Goal: Complete application form

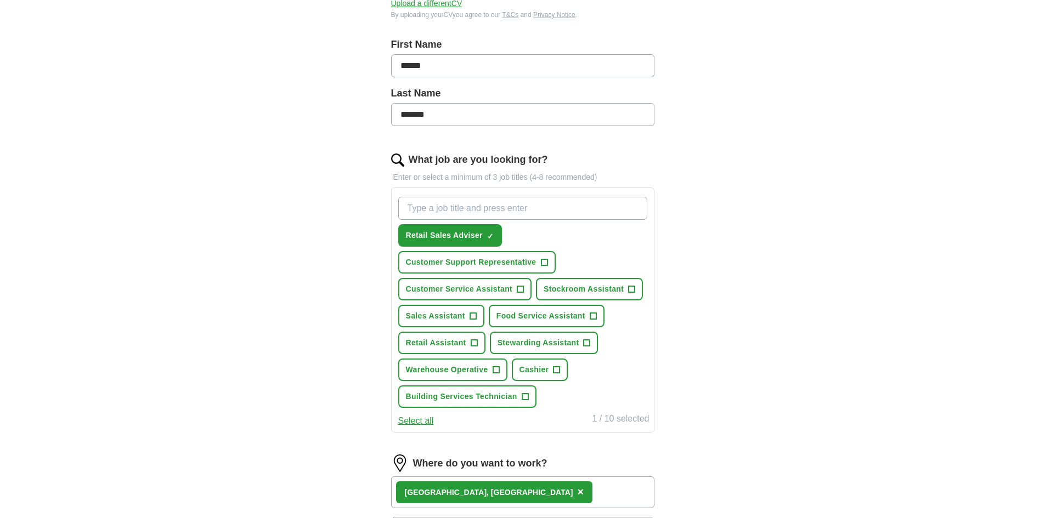
scroll to position [219, 0]
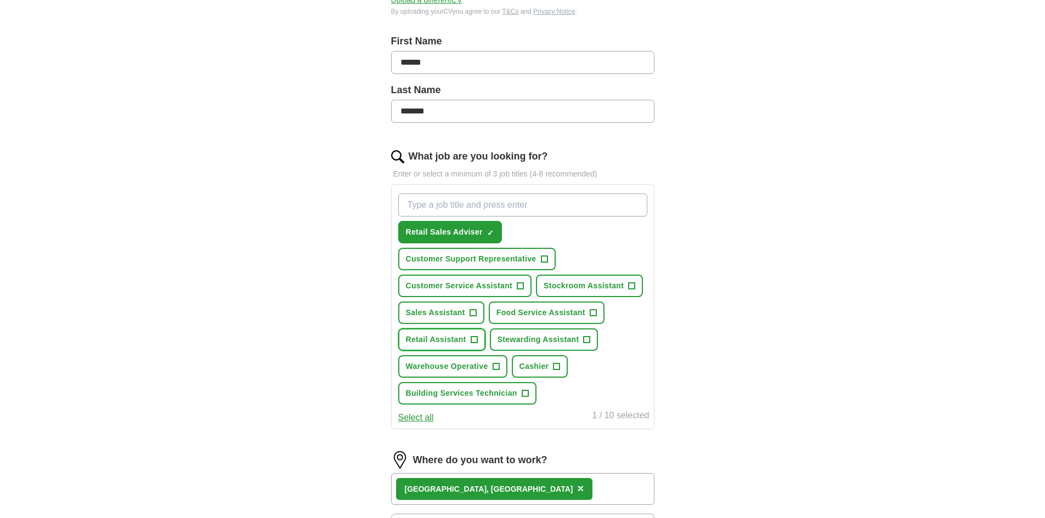
click at [438, 335] on span "Retail Assistant" at bounding box center [436, 340] width 60 height 12
click at [448, 308] on span "Sales Assistant" at bounding box center [435, 313] width 59 height 12
click at [530, 342] on span "Stewarding Assistant" at bounding box center [538, 340] width 82 height 12
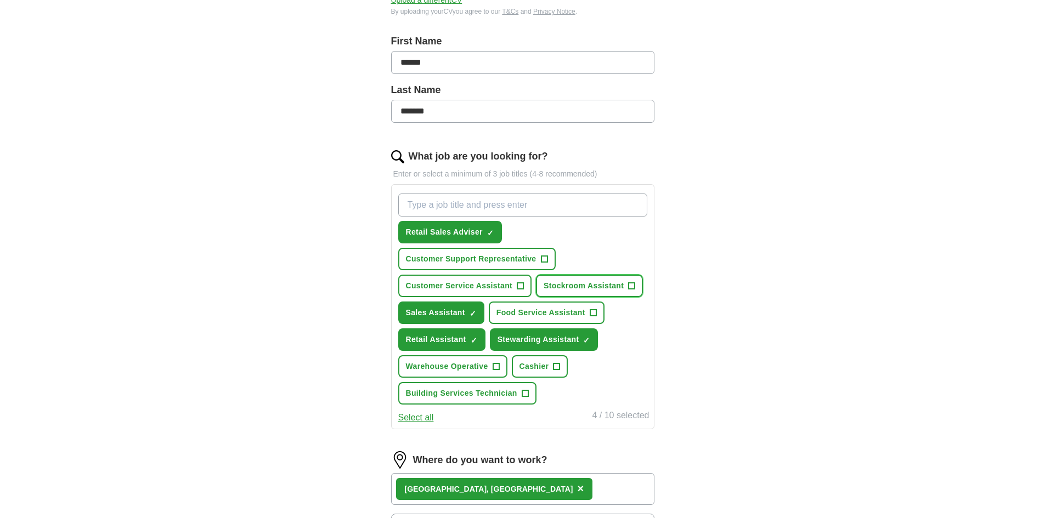
click at [574, 287] on span "Stockroom Assistant" at bounding box center [584, 286] width 80 height 12
click at [573, 314] on span "Food Service Assistant" at bounding box center [540, 313] width 89 height 12
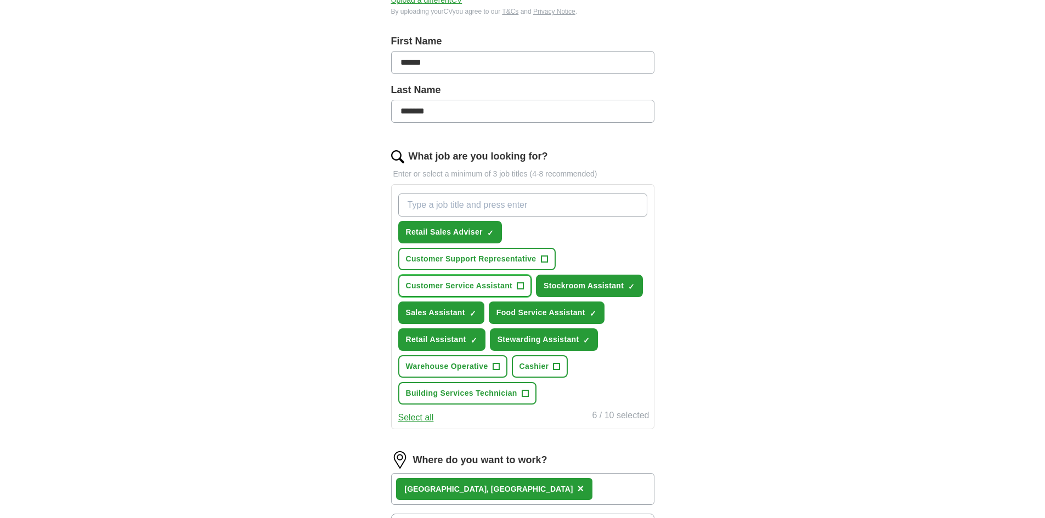
click at [527, 292] on button "Customer Service Assistant +" at bounding box center [465, 286] width 134 height 22
click at [548, 366] on span "Cashier" at bounding box center [534, 367] width 30 height 12
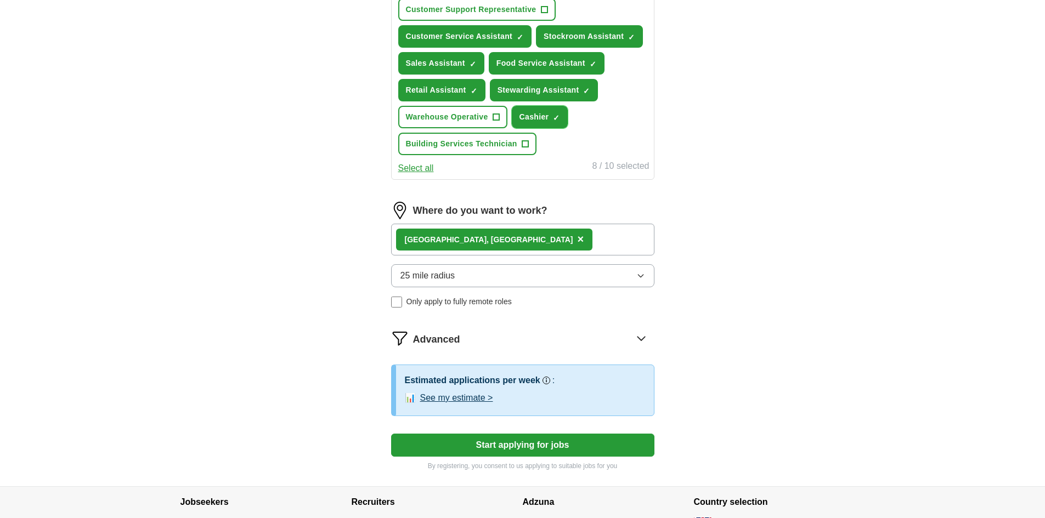
scroll to position [549, 0]
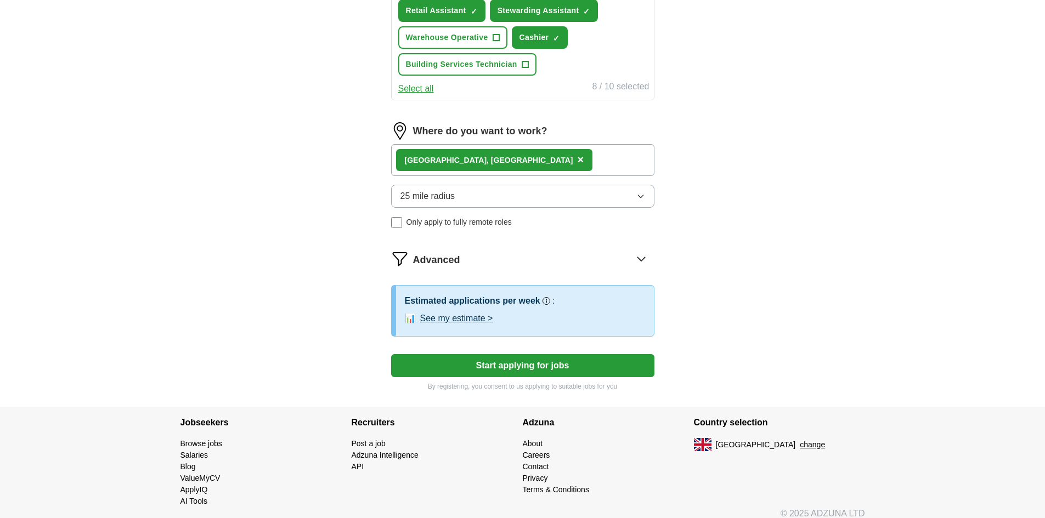
click at [560, 194] on button "25 mile radius" at bounding box center [522, 196] width 263 height 23
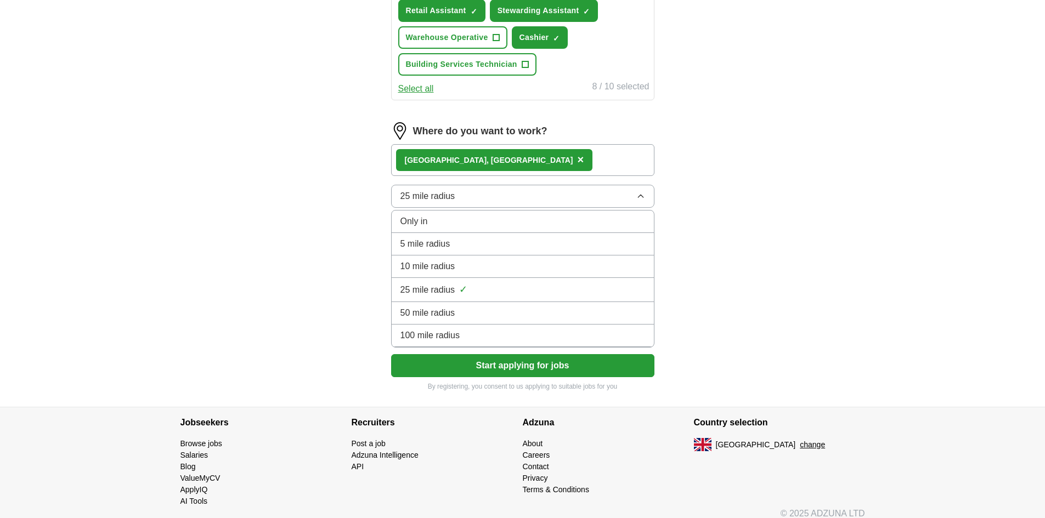
click at [453, 266] on span "10 mile radius" at bounding box center [427, 266] width 55 height 13
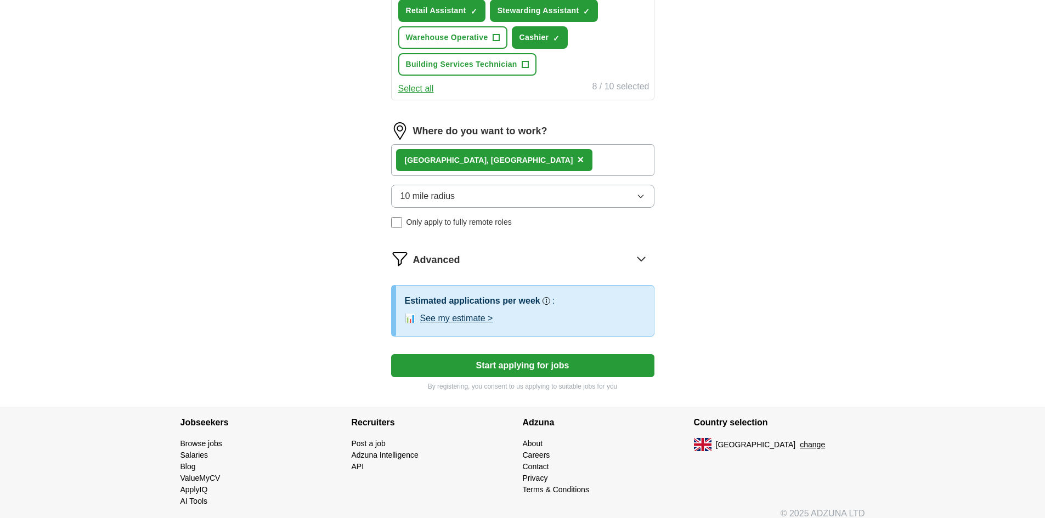
click at [545, 364] on button "Start applying for jobs" at bounding box center [522, 365] width 263 height 23
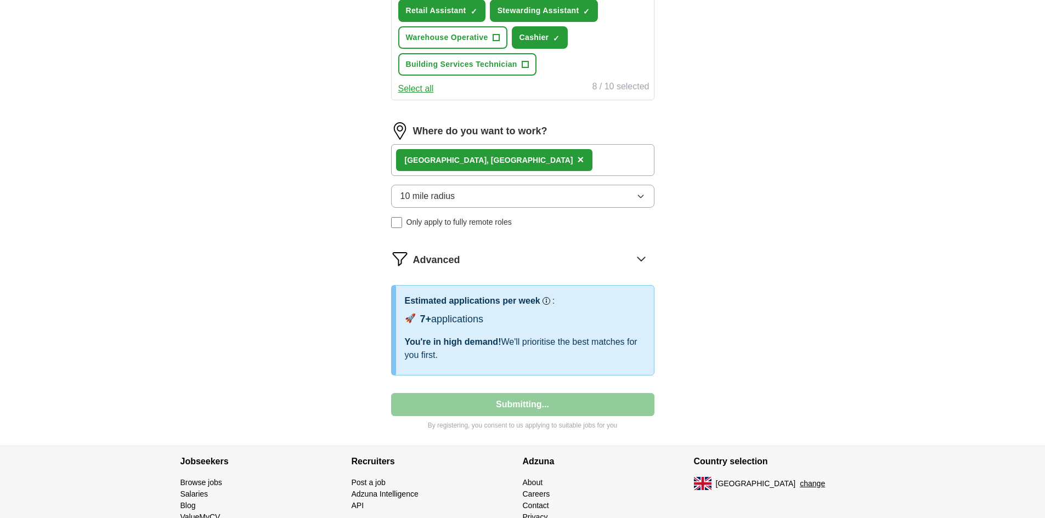
select select "**"
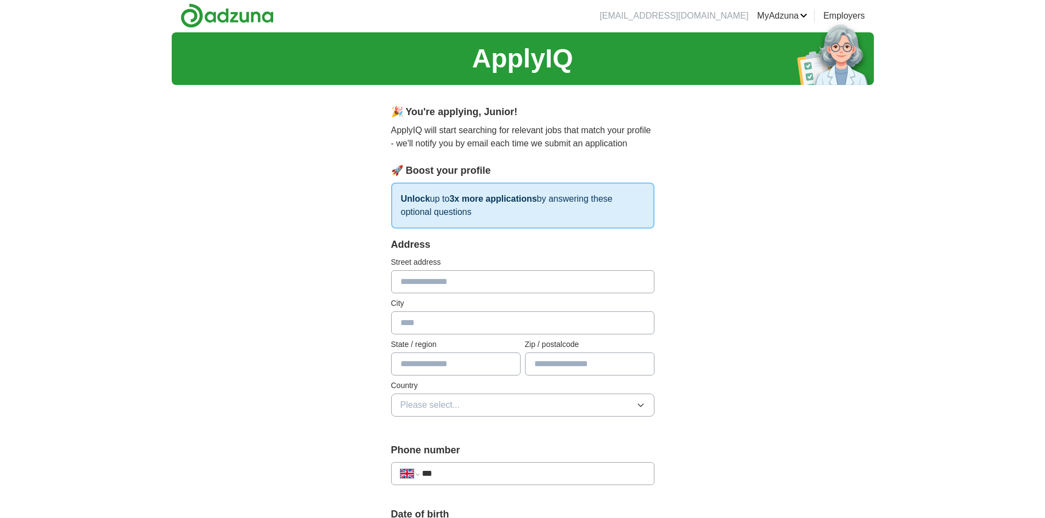
scroll to position [0, 0]
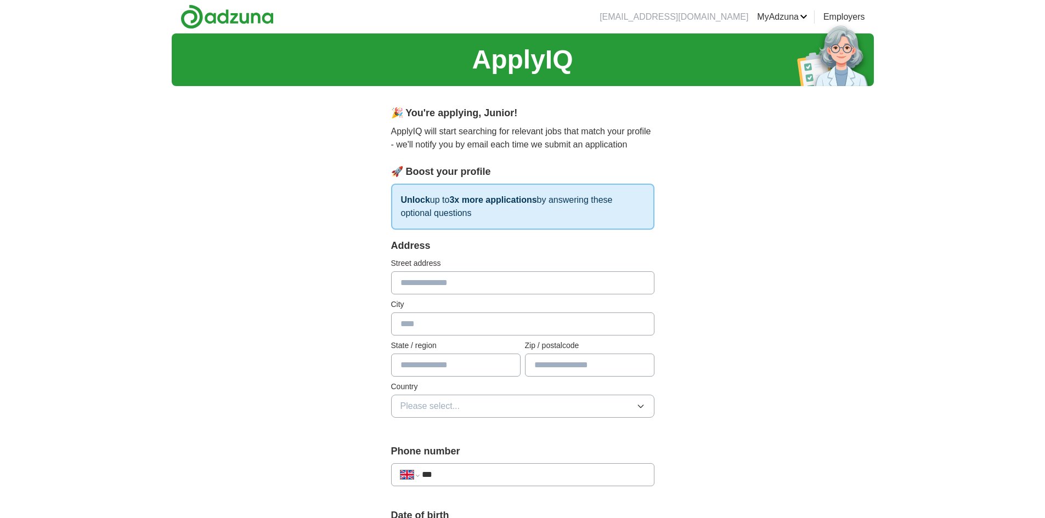
click at [513, 274] on input "text" at bounding box center [522, 283] width 263 height 23
type input "**********"
type input "******"
type input "**********"
type input "******"
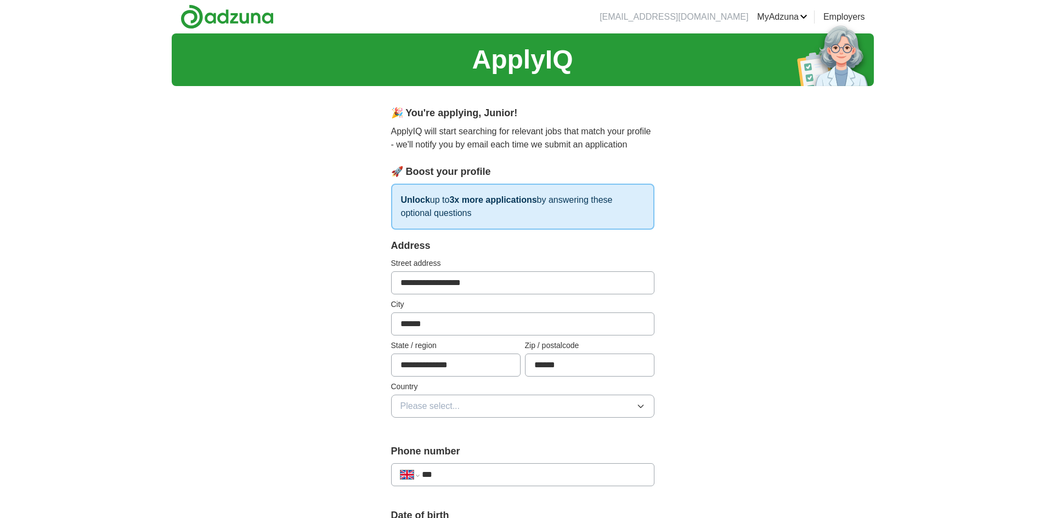
scroll to position [55, 0]
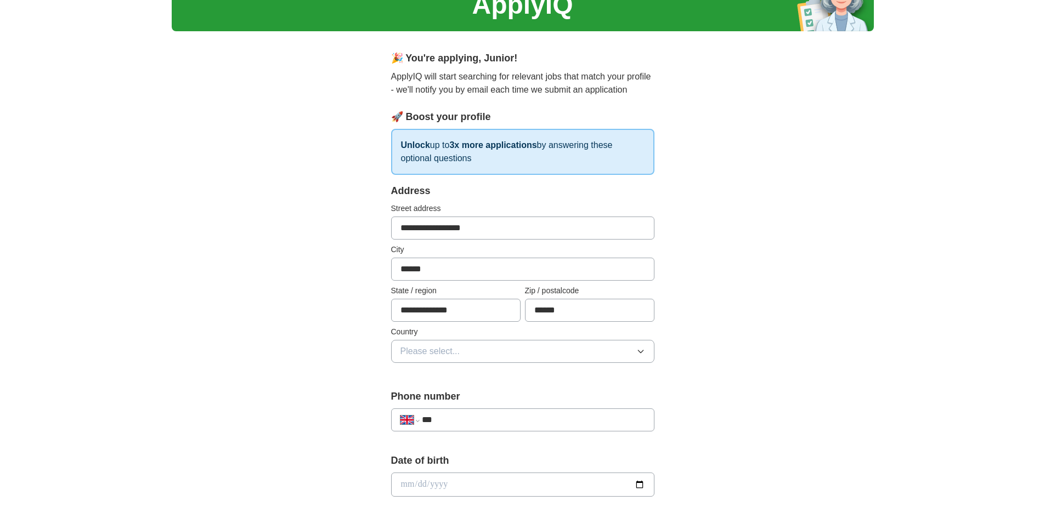
click at [529, 348] on button "Please select..." at bounding box center [522, 351] width 263 height 23
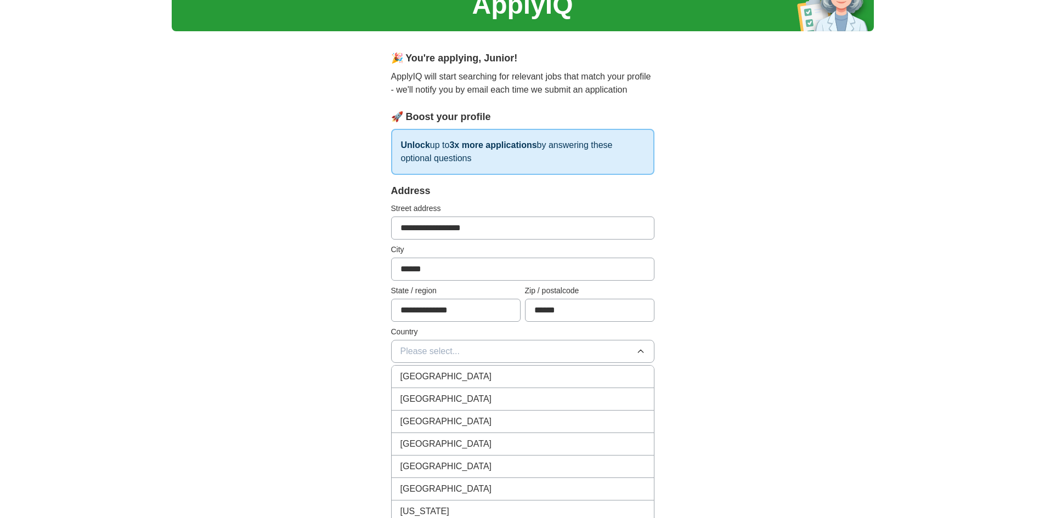
click at [541, 376] on div "[GEOGRAPHIC_DATA]" at bounding box center [522, 376] width 245 height 13
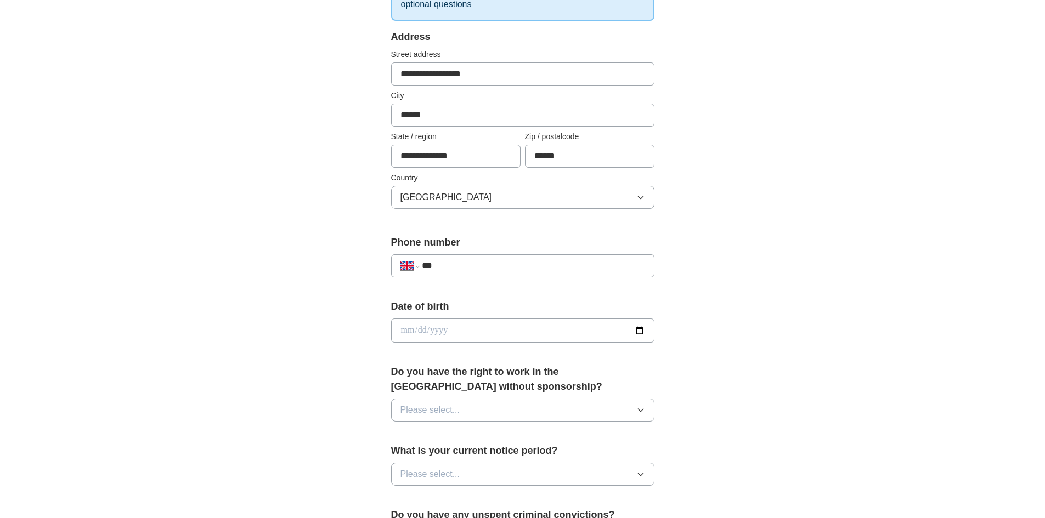
scroll to position [219, 0]
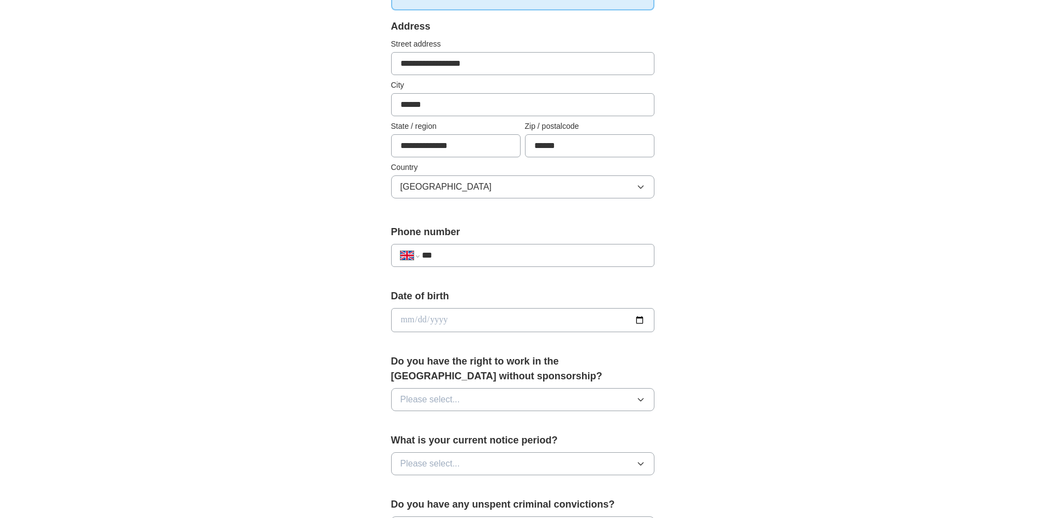
click at [557, 257] on input "***" at bounding box center [533, 255] width 223 height 13
type input "**********"
click at [521, 318] on input "date" at bounding box center [522, 320] width 263 height 24
type input "**********"
click at [622, 400] on button "Please select..." at bounding box center [522, 399] width 263 height 23
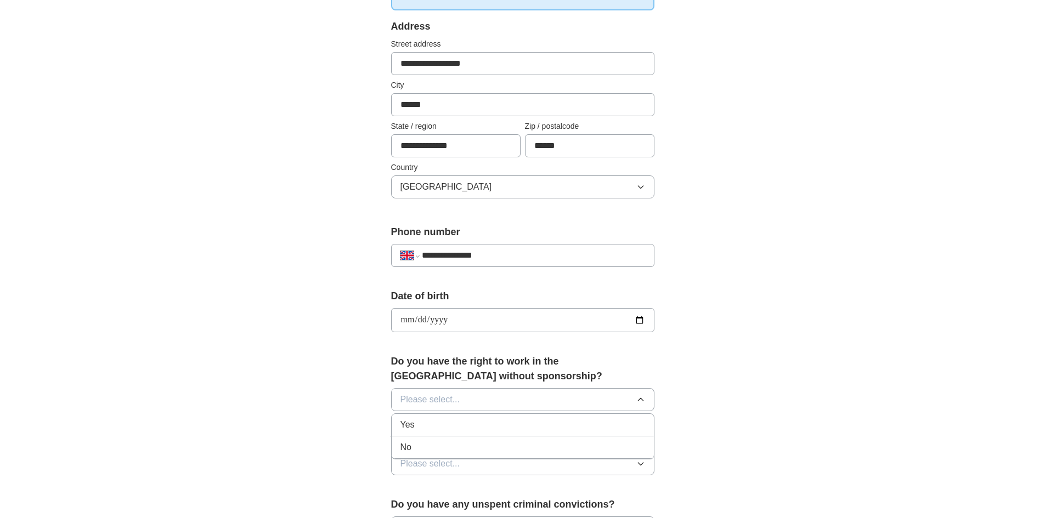
click at [626, 435] on li "Yes" at bounding box center [523, 425] width 262 height 22
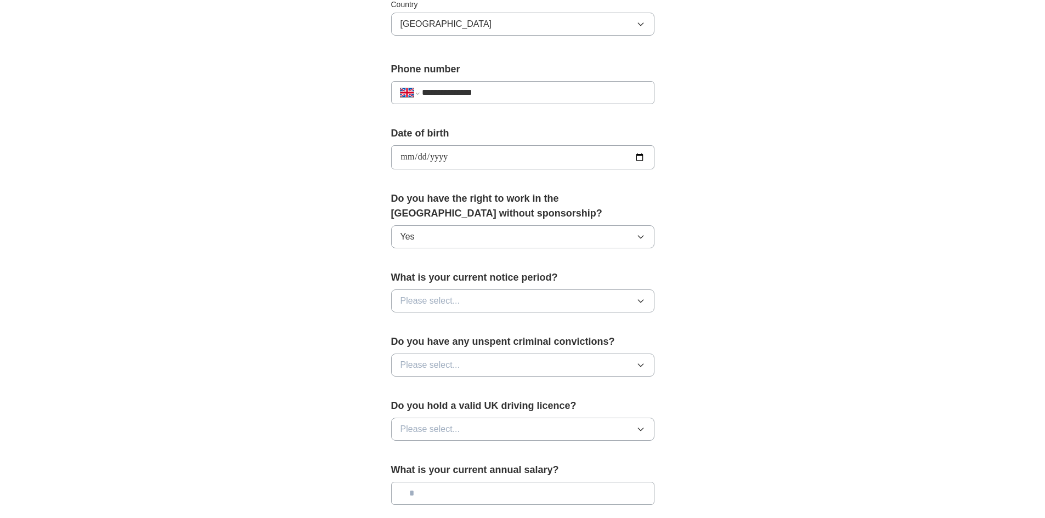
scroll to position [384, 0]
click at [627, 298] on button "Please select..." at bounding box center [522, 299] width 263 height 23
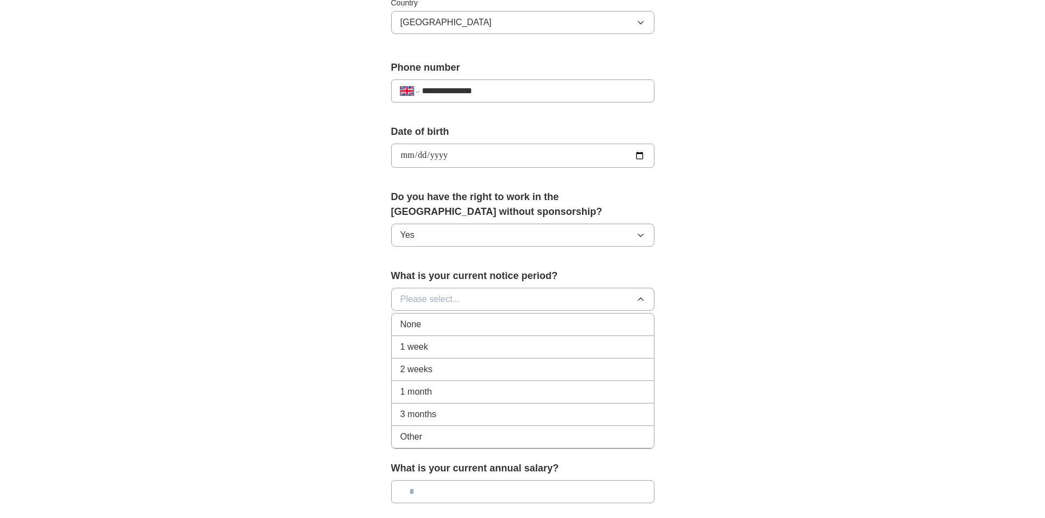
click at [622, 328] on div "None" at bounding box center [522, 324] width 245 height 13
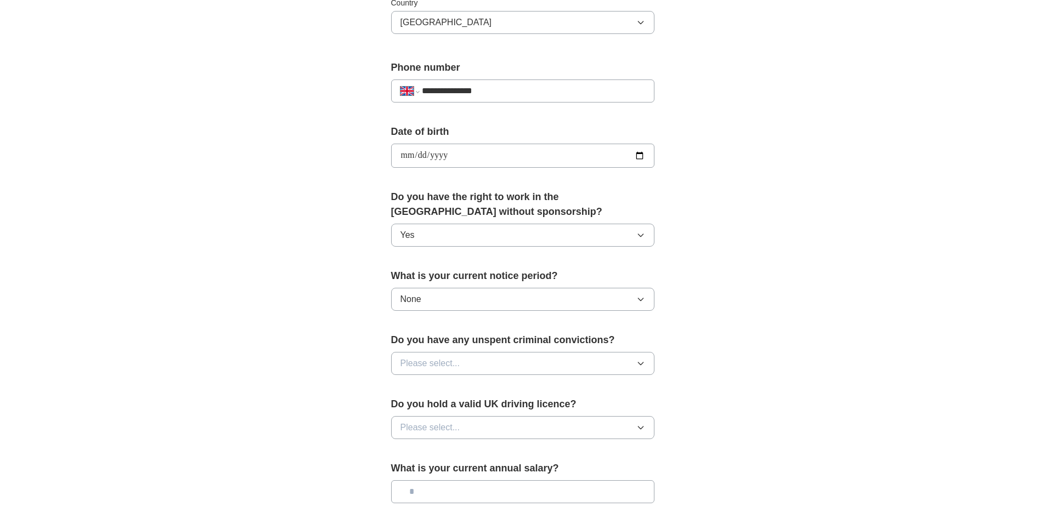
click at [643, 366] on icon "button" at bounding box center [640, 363] width 9 height 9
click at [638, 410] on div "No" at bounding box center [522, 411] width 245 height 13
click at [635, 421] on button "Please select..." at bounding box center [522, 427] width 263 height 23
click at [586, 459] on div "Yes" at bounding box center [522, 452] width 245 height 13
click at [621, 427] on button "Yes" at bounding box center [522, 427] width 263 height 23
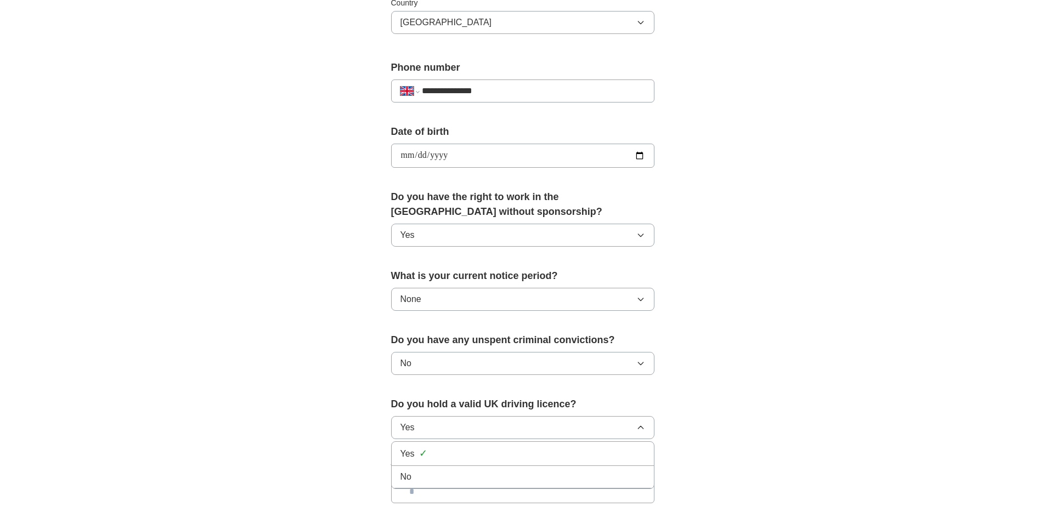
click at [621, 473] on div "No" at bounding box center [522, 477] width 245 height 13
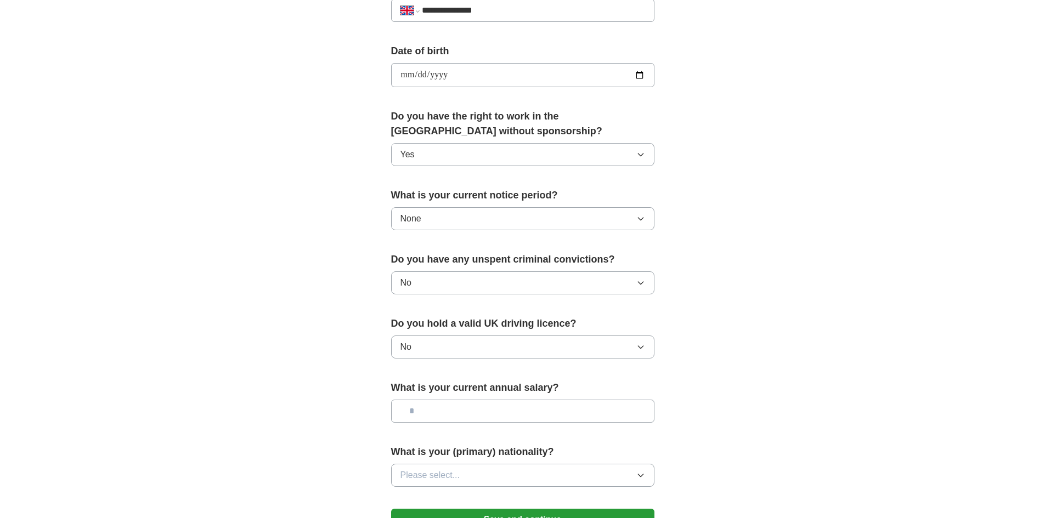
scroll to position [549, 0]
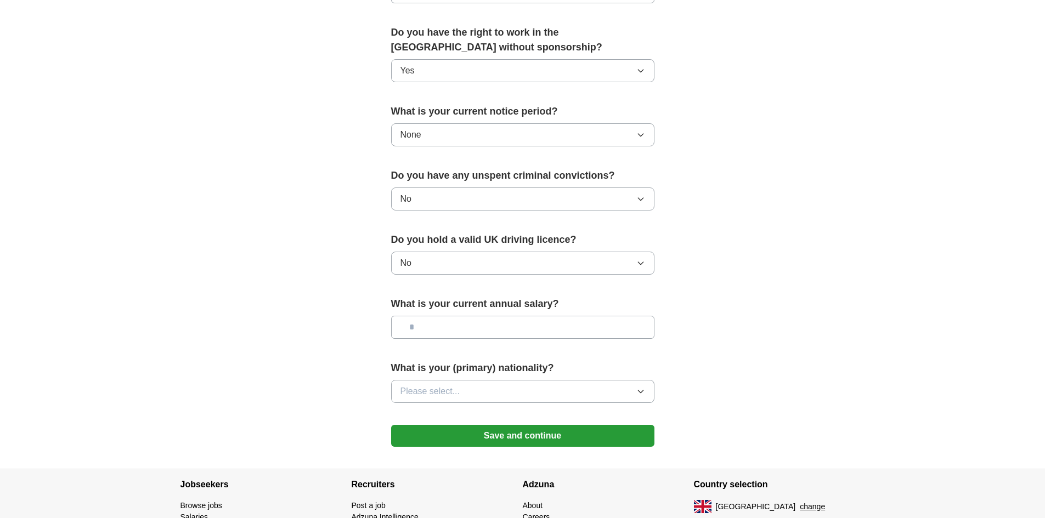
click at [643, 397] on button "Please select..." at bounding box center [522, 391] width 263 height 23
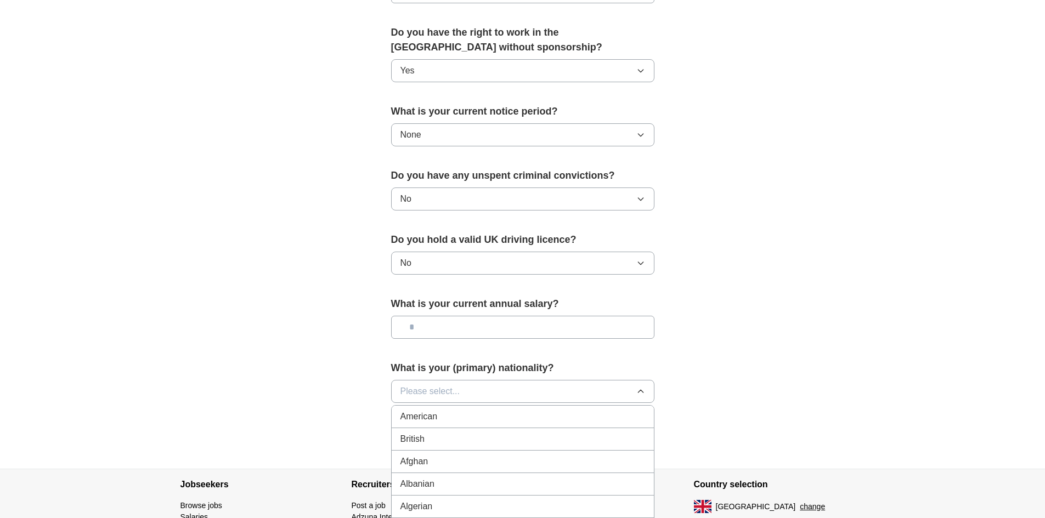
click at [606, 444] on div "British" at bounding box center [522, 439] width 245 height 13
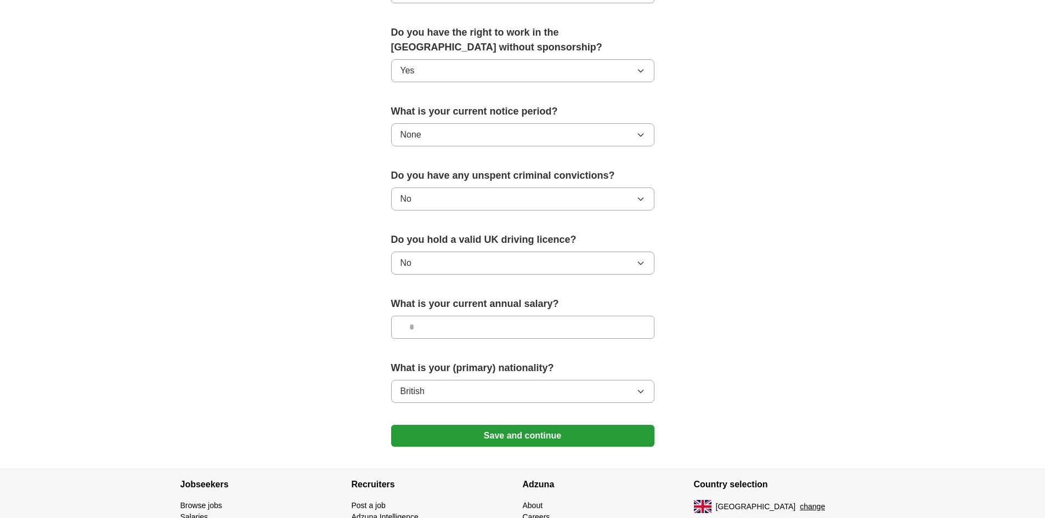
click at [592, 434] on button "Save and continue" at bounding box center [522, 436] width 263 height 22
